Goal: Transaction & Acquisition: Subscribe to service/newsletter

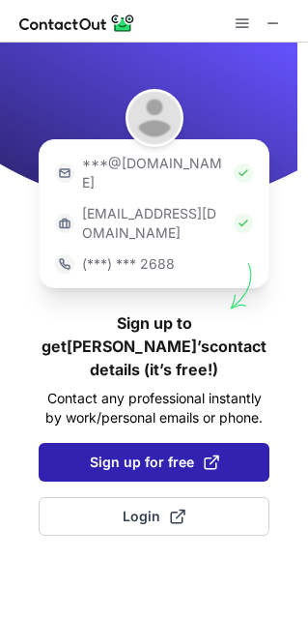
click at [147, 452] on span "Sign up for free" at bounding box center [155, 461] width 130 height 19
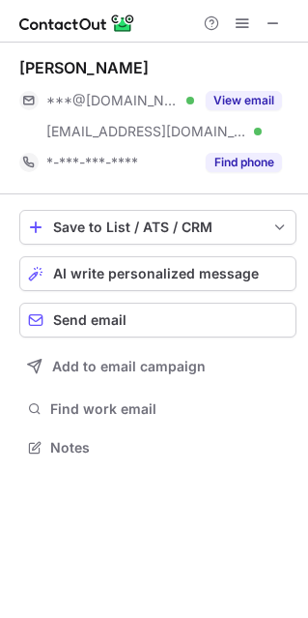
scroll to position [433, 308]
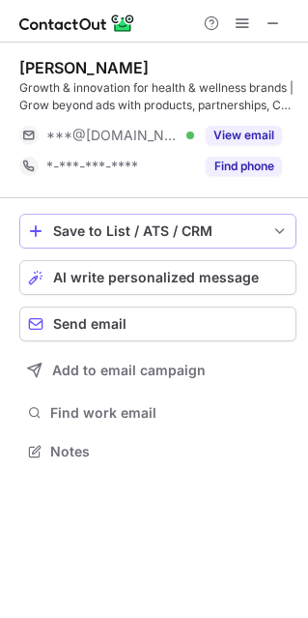
scroll to position [437, 308]
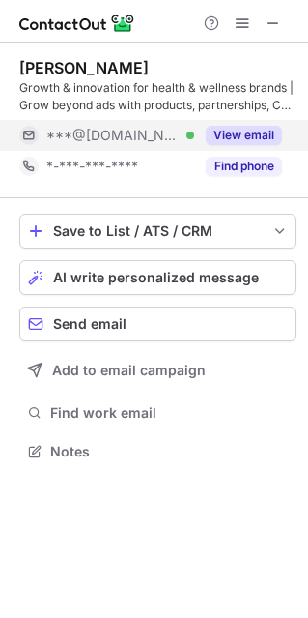
click at [249, 136] on button "View email" at bounding box center [244, 135] width 76 height 19
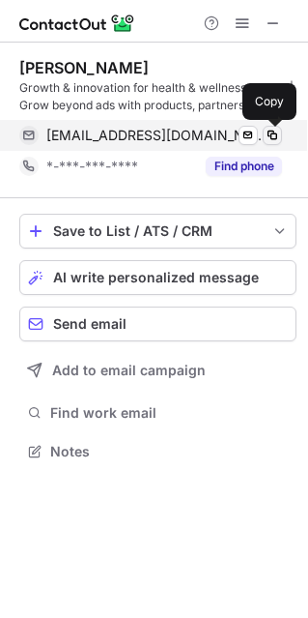
click at [273, 135] on span at bounding box center [272, 135] width 15 height 15
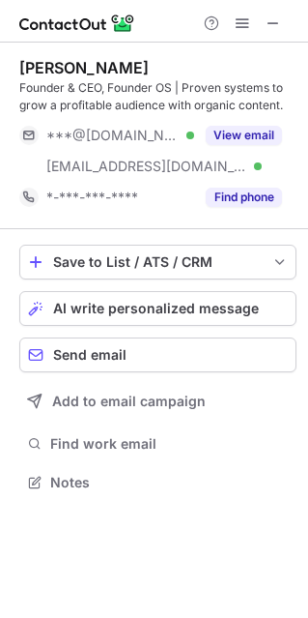
scroll to position [468, 308]
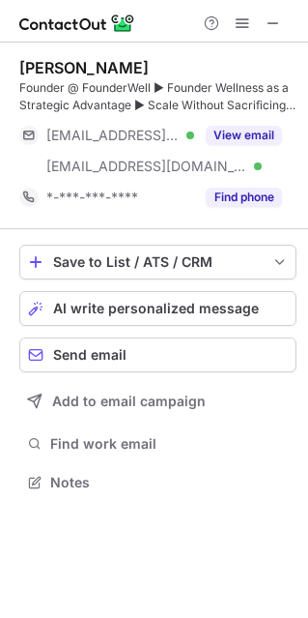
scroll to position [468, 308]
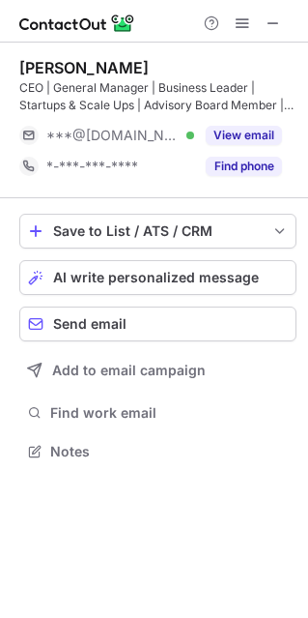
scroll to position [437, 308]
